Goal: Task Accomplishment & Management: Manage account settings

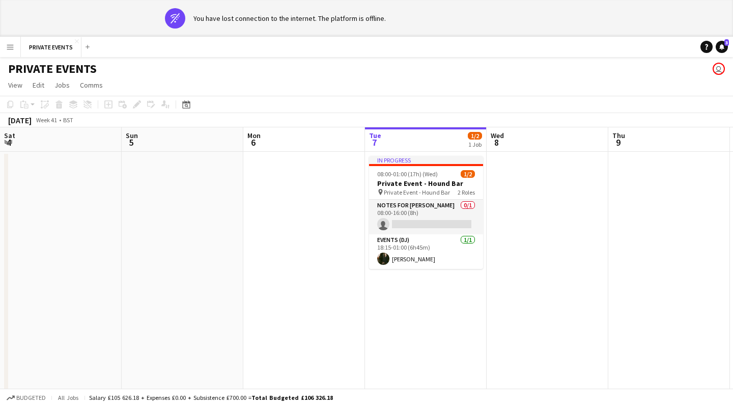
scroll to position [0, 243]
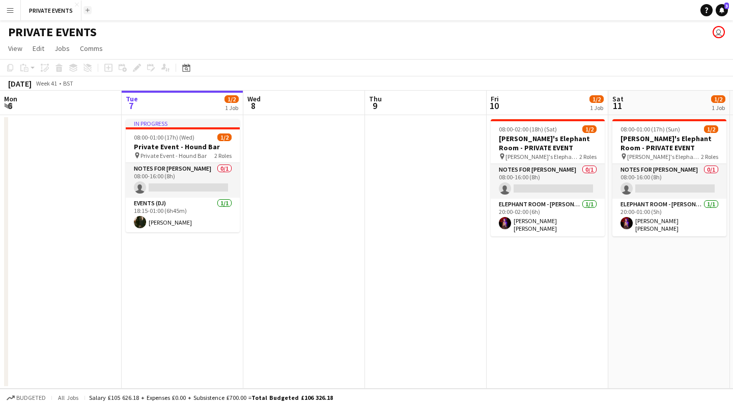
click at [87, 10] on app-icon "Add" at bounding box center [88, 10] width 4 height 4
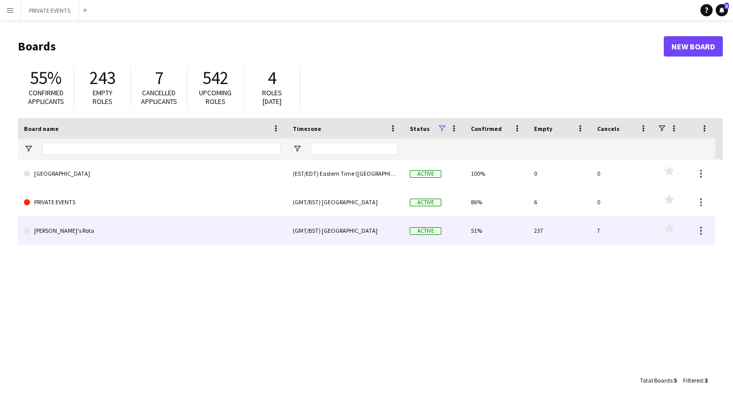
click at [50, 231] on link "[PERSON_NAME]'s Rota" at bounding box center [152, 230] width 257 height 29
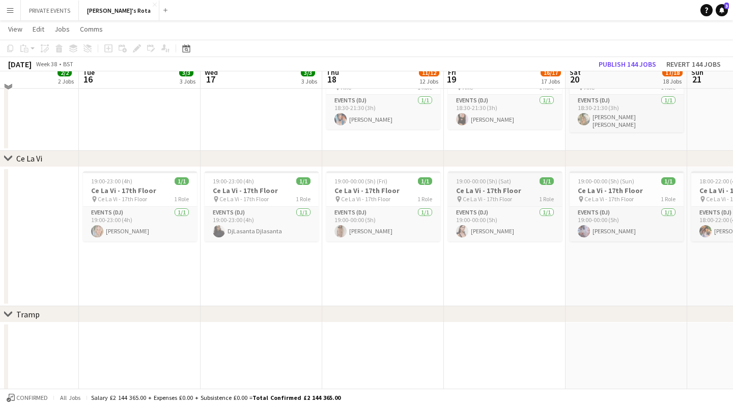
scroll to position [2089, 0]
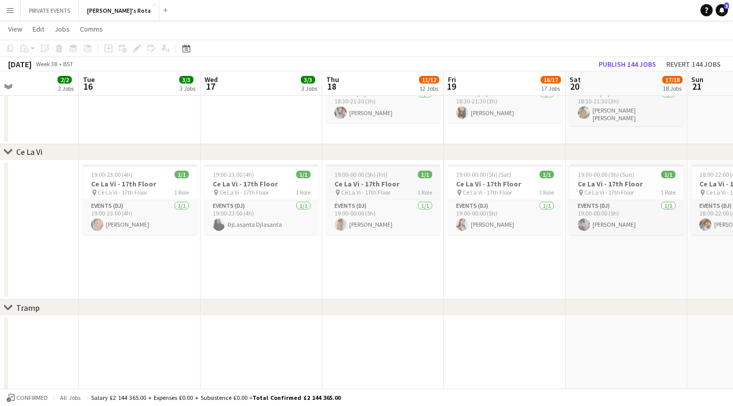
click at [370, 175] on span "19:00-00:00 (5h) (Fri)" at bounding box center [360, 175] width 53 height 8
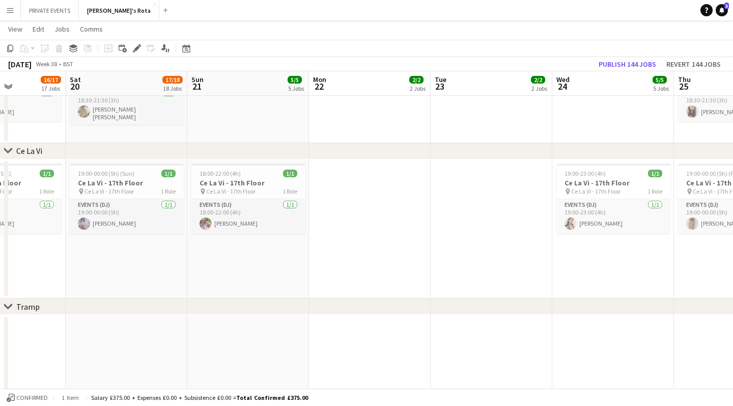
scroll to position [2090, 0]
click at [383, 242] on app-date-cell at bounding box center [370, 229] width 122 height 140
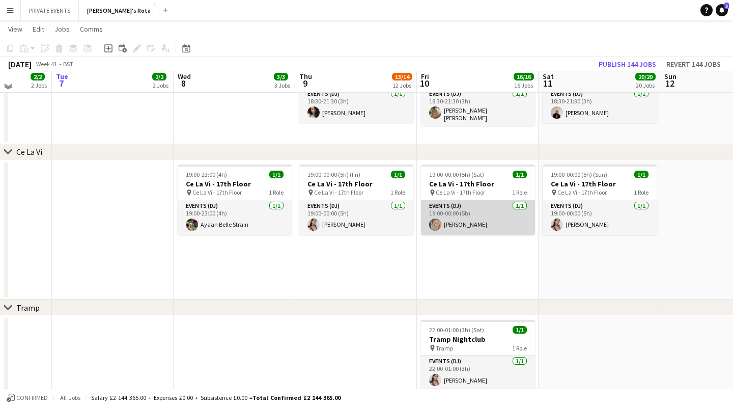
scroll to position [2080, 0]
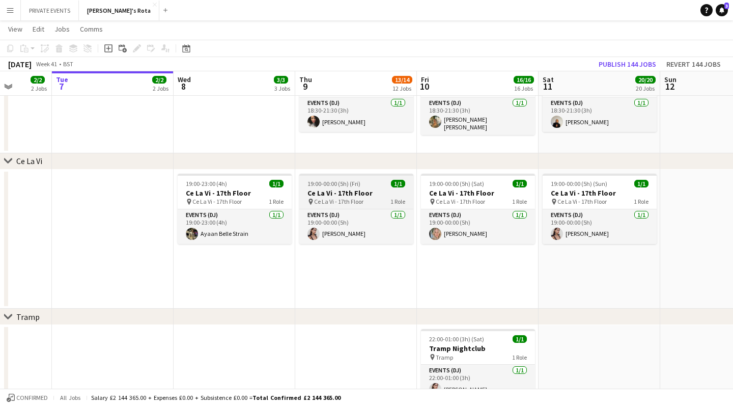
click at [366, 190] on h3 "Ce La Vi - 17th Floor" at bounding box center [356, 192] width 114 height 9
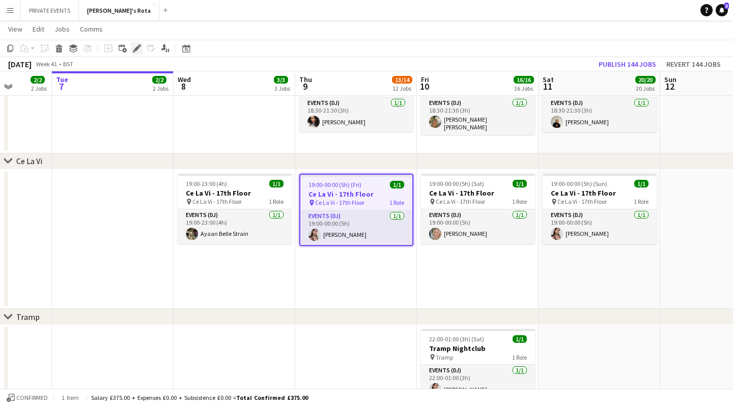
click at [139, 48] on icon at bounding box center [137, 49] width 6 height 6
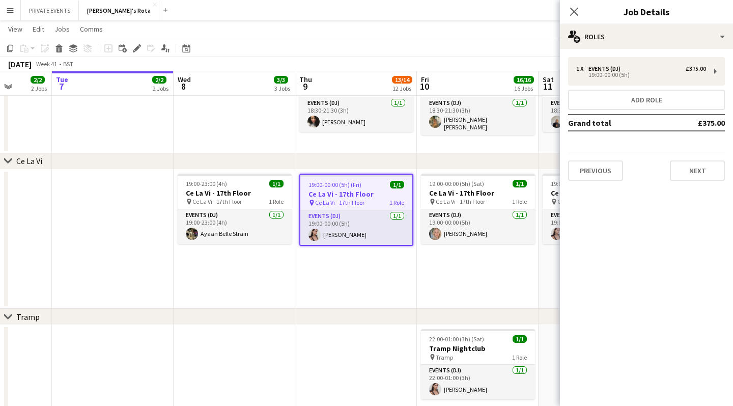
click at [367, 263] on app-date-cell "19:00-00:00 (5h) (Fri) 1/1 Ce La Vi - 17th Floor pin Ce La Vi - 17th Floor 1 Ro…" at bounding box center [356, 240] width 122 height 140
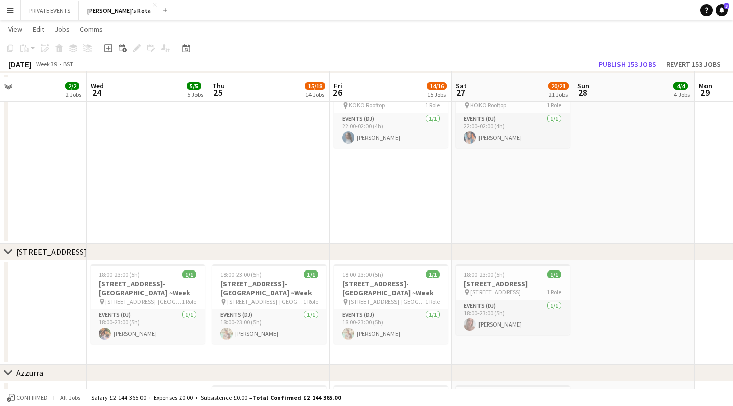
scroll to position [1686, 0]
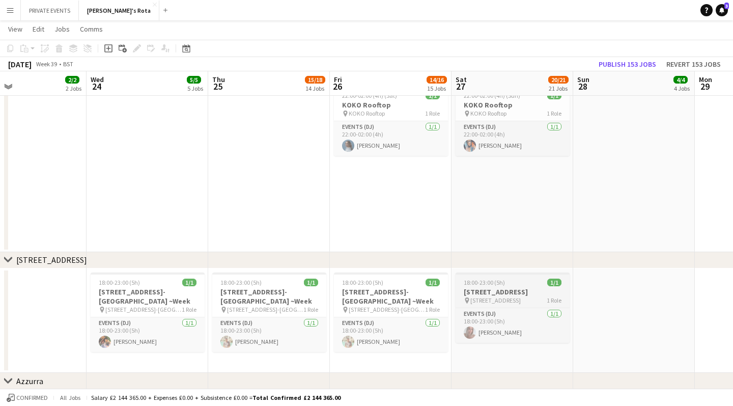
click at [504, 295] on h3 "[STREET_ADDRESS]" at bounding box center [513, 291] width 114 height 9
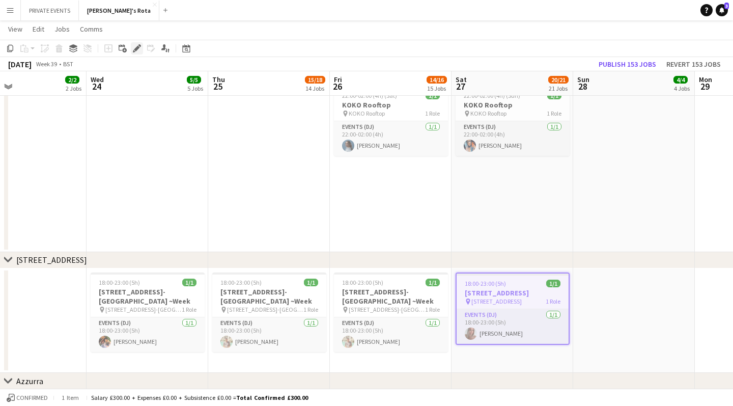
click at [138, 48] on icon at bounding box center [137, 49] width 6 height 6
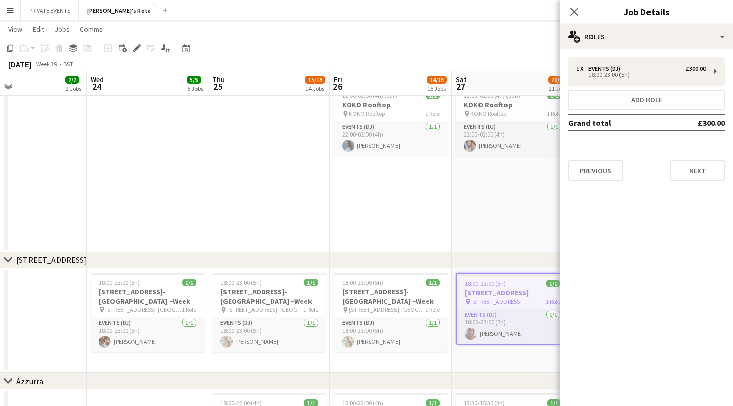
click at [508, 219] on app-date-cell "22:00-02:00 (4h) (Sun) 1/1 KOKO Rooftop pin KOKO Rooftop 1 Role Events (DJ) [DA…" at bounding box center [513, 166] width 122 height 171
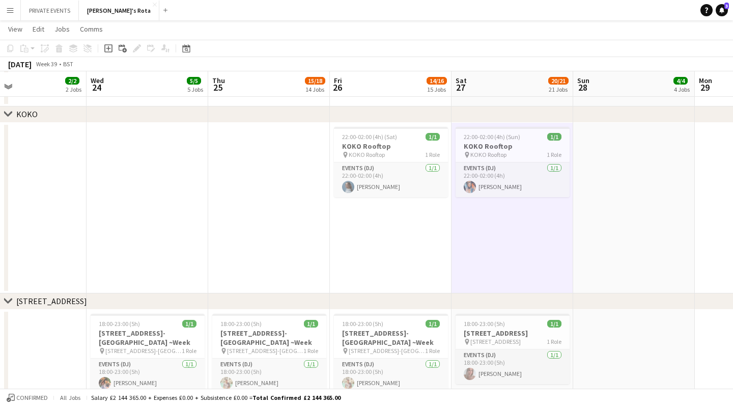
scroll to position [1644, 0]
click at [13, 12] on app-icon "Menu" at bounding box center [10, 10] width 8 height 8
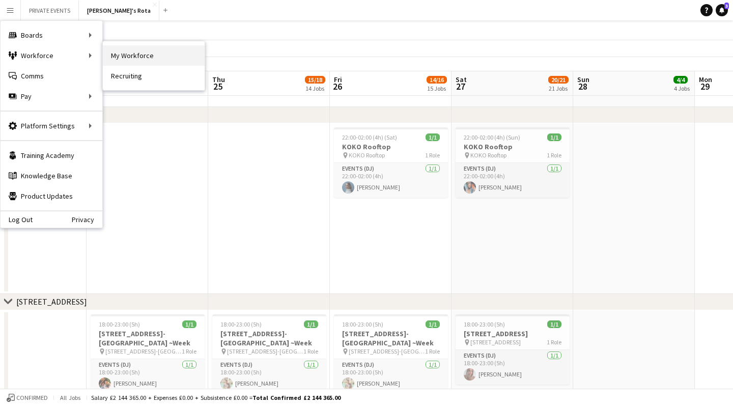
click at [119, 57] on link "My Workforce" at bounding box center [154, 55] width 102 height 20
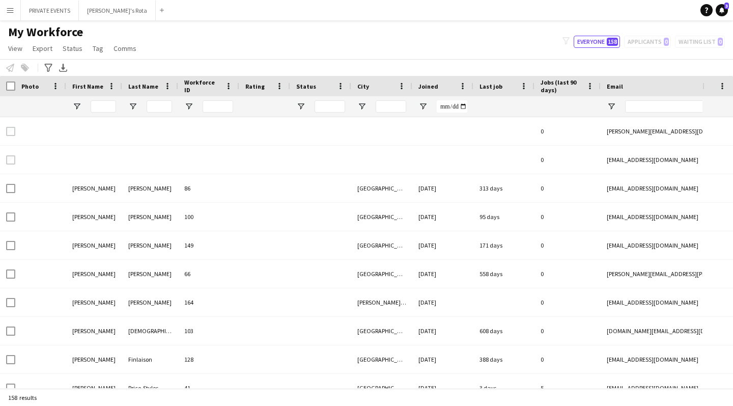
type input "**********"
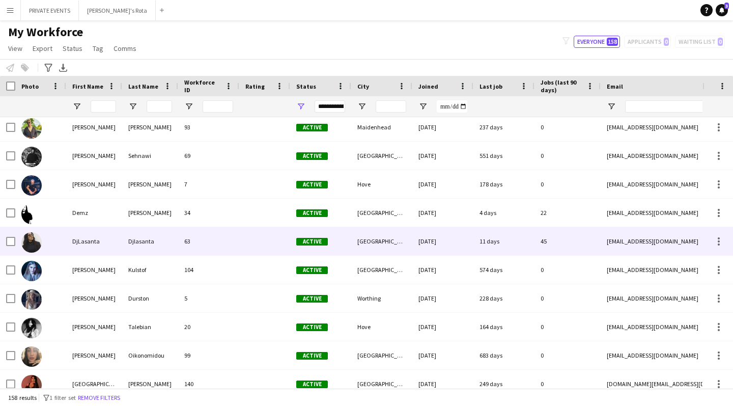
click at [160, 243] on div "Djlasanta" at bounding box center [150, 241] width 56 height 28
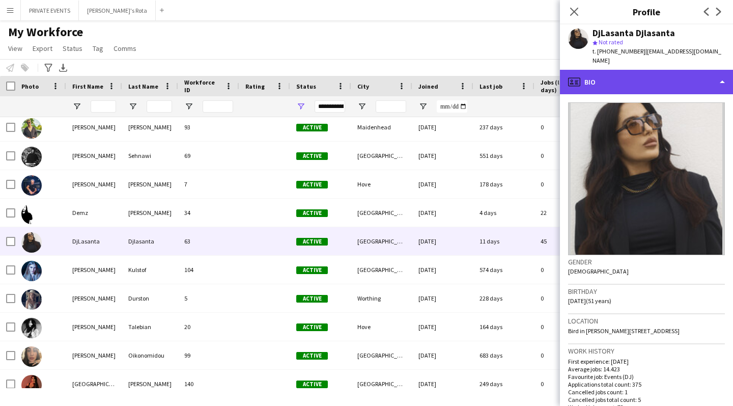
click at [585, 72] on div "profile Bio" at bounding box center [646, 82] width 173 height 24
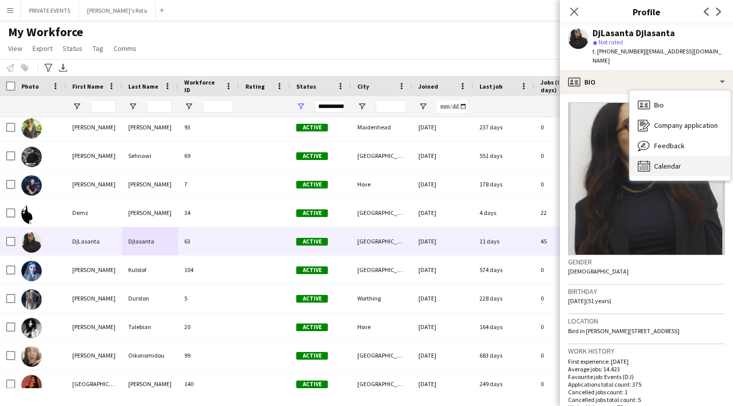
click at [650, 160] on icon at bounding box center [644, 165] width 12 height 11
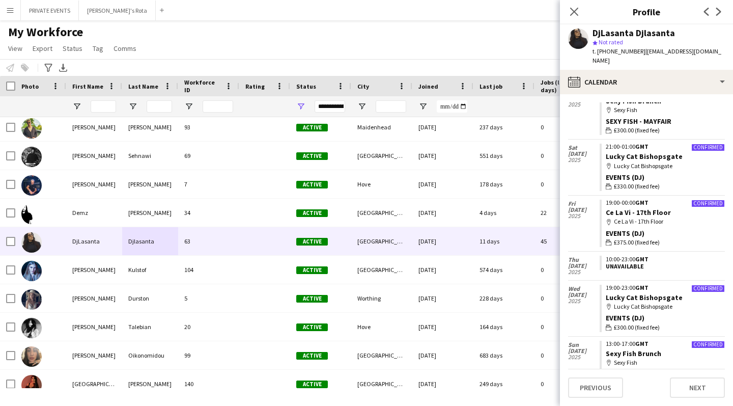
scroll to position [1296, 0]
